Goal: Answer question/provide support: Share knowledge or assist other users

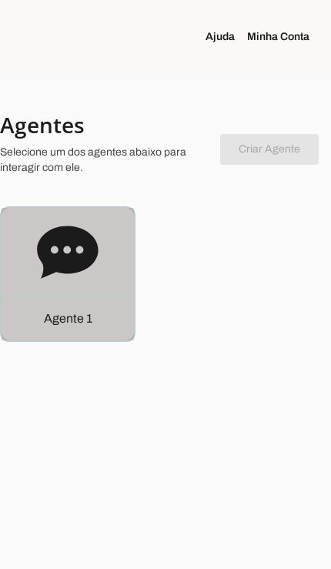
click at [62, 333] on div "Agente 1" at bounding box center [68, 319] width 133 height 44
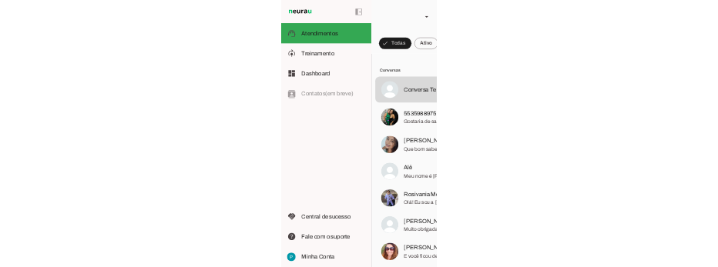
scroll to position [775, 0]
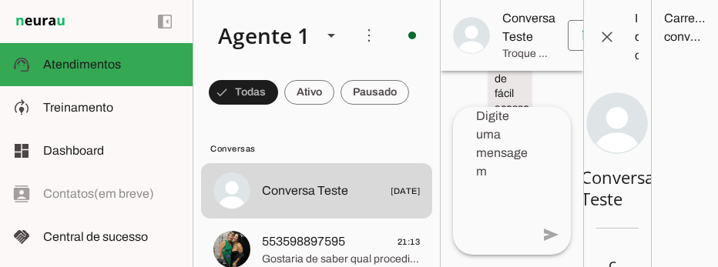
click at [331, 233] on span "553598897595 21:13" at bounding box center [341, 242] width 158 height 19
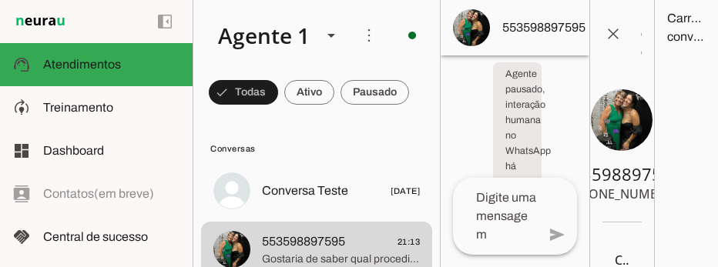
scroll to position [3, 0]
